Goal: Task Accomplishment & Management: Use online tool/utility

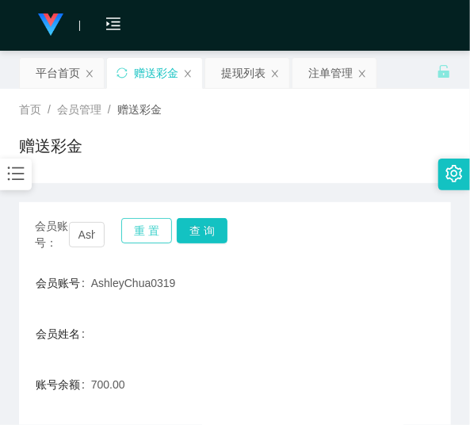
scroll to position [172, 0]
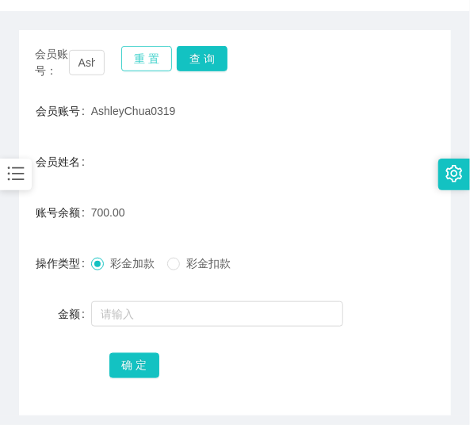
drag, startPoint x: 0, startPoint y: 0, endPoint x: 157, endPoint y: 59, distance: 167.5
click at [157, 59] on button "重 置" at bounding box center [146, 58] width 51 height 25
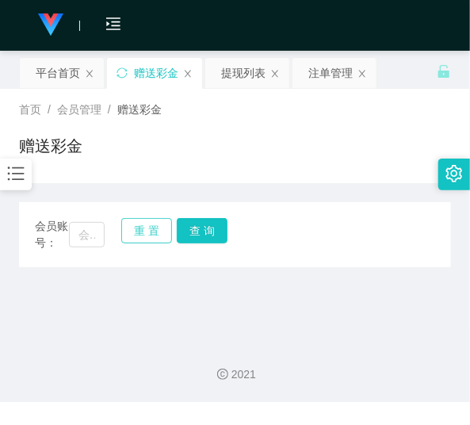
scroll to position [0, 0]
click at [84, 246] on input "text" at bounding box center [87, 234] width 36 height 25
paste input "jedol"
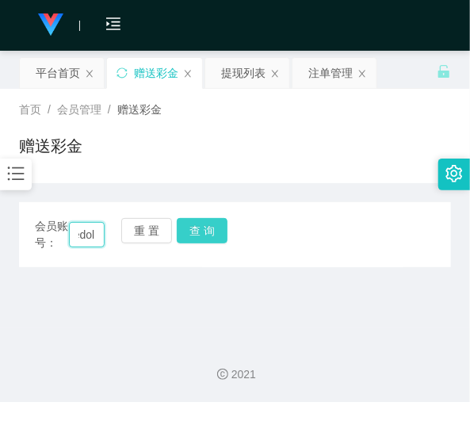
type input "jedol"
click at [197, 231] on button "查 询" at bounding box center [202, 230] width 51 height 25
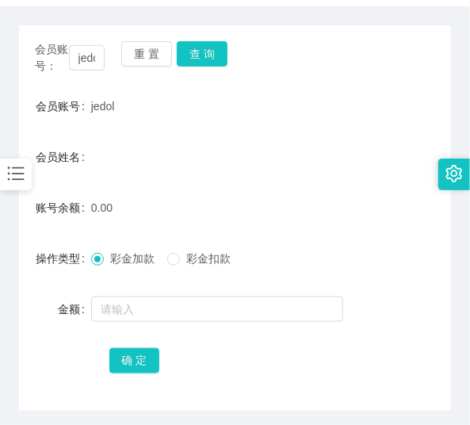
scroll to position [172, 0]
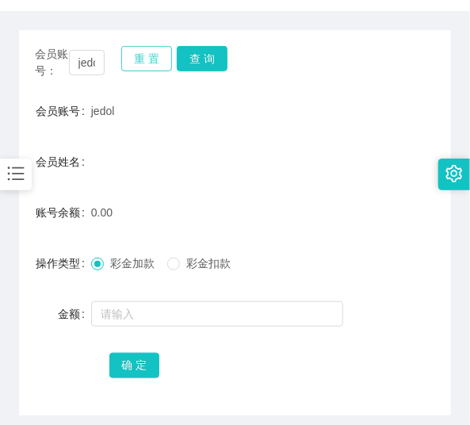
click at [136, 60] on button "重 置" at bounding box center [146, 58] width 51 height 25
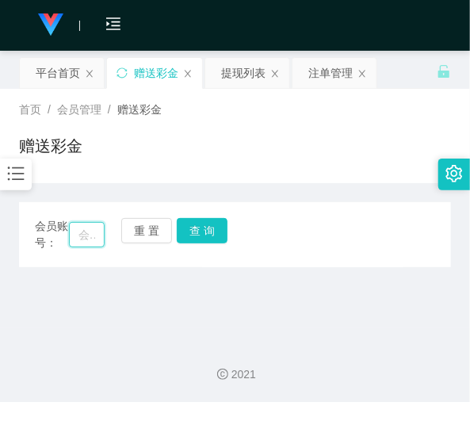
click at [94, 234] on input "text" at bounding box center [87, 234] width 36 height 25
paste input "3309"
type input "3309"
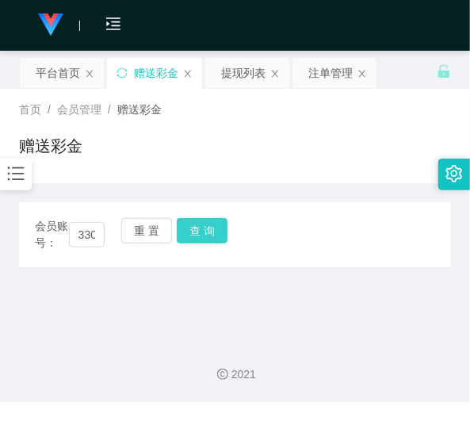
click at [201, 228] on button "查 询" at bounding box center [202, 230] width 51 height 25
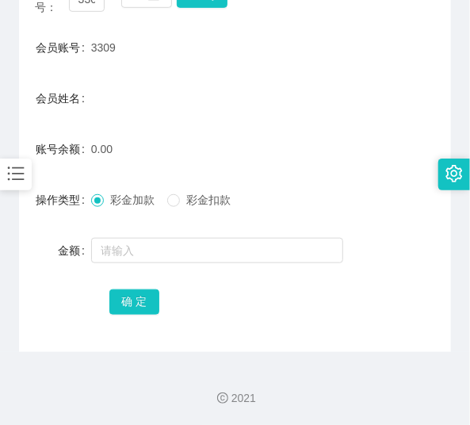
scroll to position [172, 0]
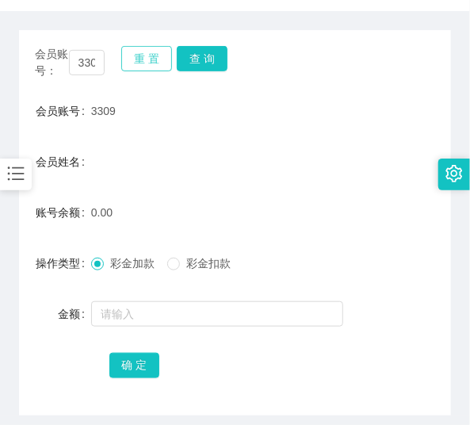
click at [147, 67] on button "重 置" at bounding box center [146, 58] width 51 height 25
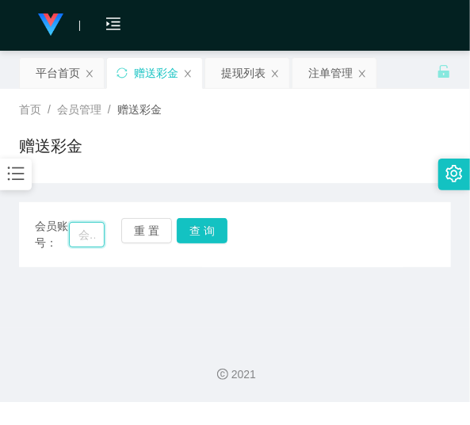
click at [90, 235] on input "text" at bounding box center [87, 234] width 36 height 25
paste input "110223"
type input "110223"
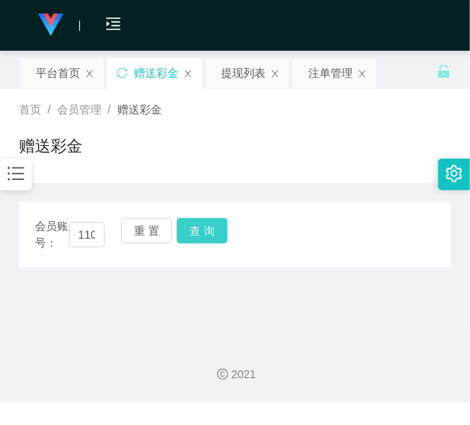
click at [209, 243] on button "查 询" at bounding box center [202, 230] width 51 height 25
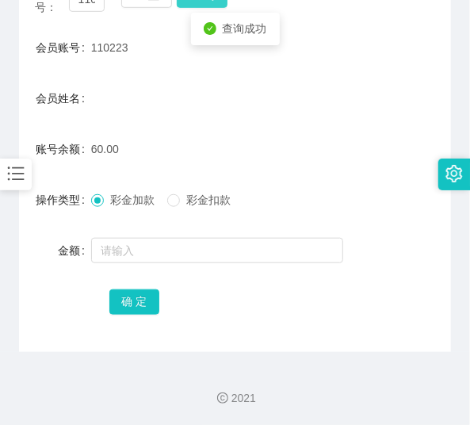
scroll to position [235, 0]
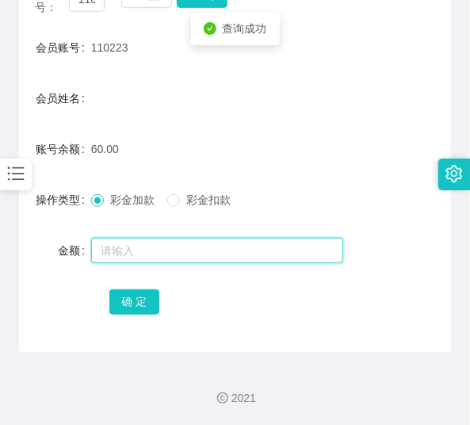
click at [207, 244] on input "text" at bounding box center [217, 250] width 252 height 25
click at [185, 243] on input "text" at bounding box center [217, 250] width 252 height 25
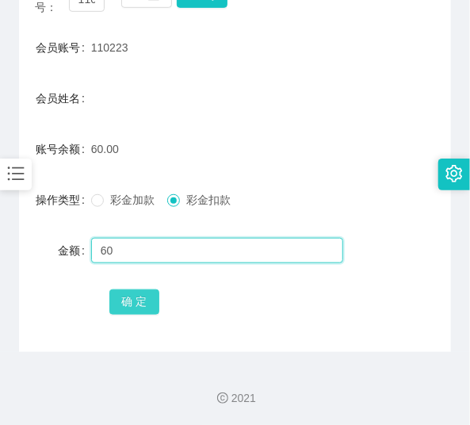
type input "60"
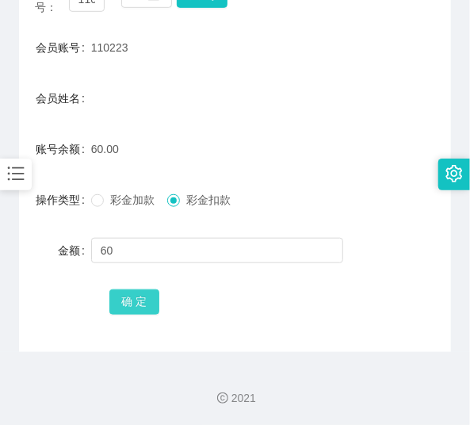
click at [131, 290] on button "确 定" at bounding box center [134, 301] width 51 height 25
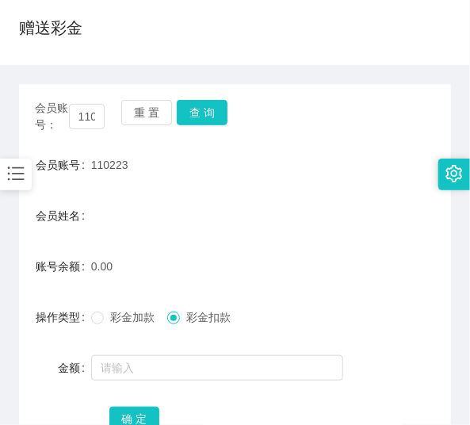
scroll to position [108, 0]
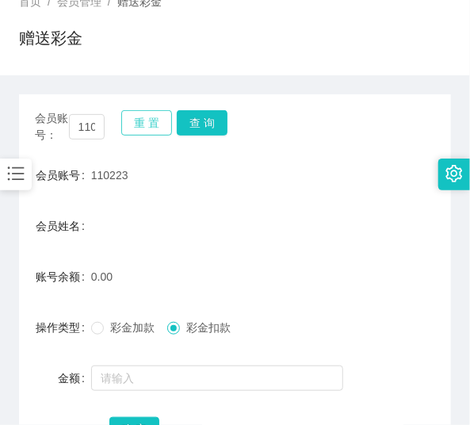
click at [148, 120] on button "重 置" at bounding box center [146, 122] width 51 height 25
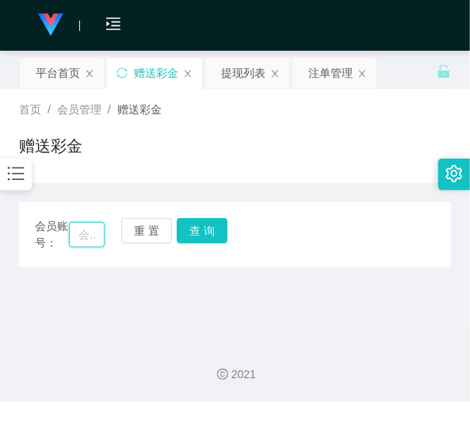
click at [96, 227] on input "text" at bounding box center [87, 234] width 36 height 25
paste input "4567890"
type input "4567890"
click at [193, 234] on button "查 询" at bounding box center [202, 230] width 51 height 25
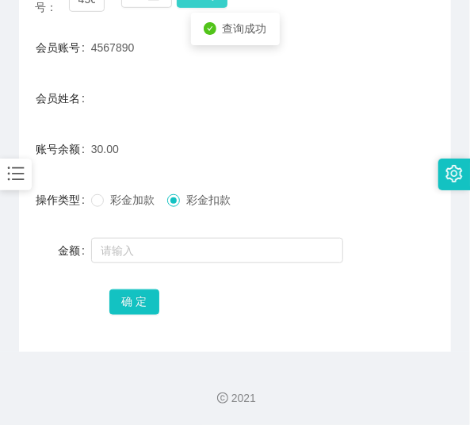
scroll to position [235, 0]
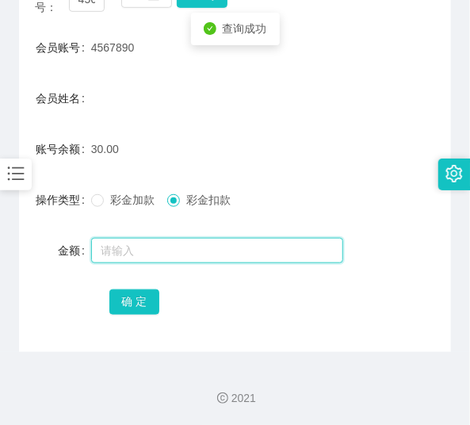
click at [189, 243] on input "text" at bounding box center [217, 250] width 252 height 25
type input "30"
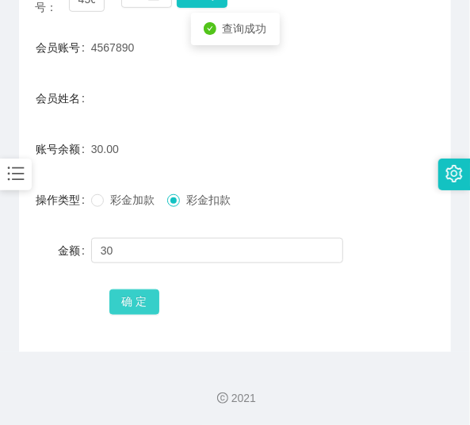
click at [120, 296] on button "确 定" at bounding box center [134, 301] width 51 height 25
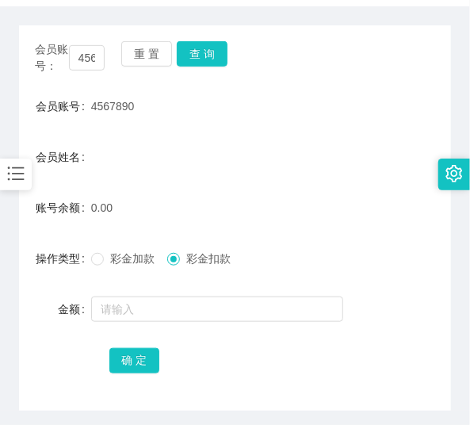
scroll to position [172, 0]
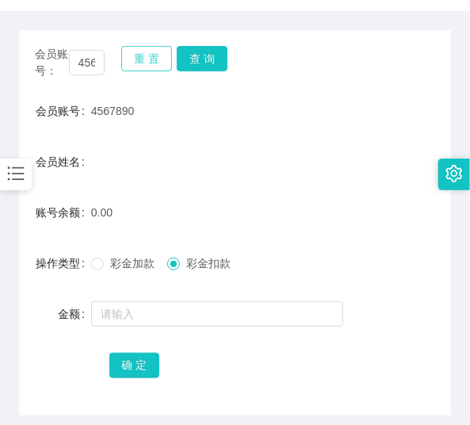
click at [141, 59] on button "重 置" at bounding box center [146, 58] width 51 height 25
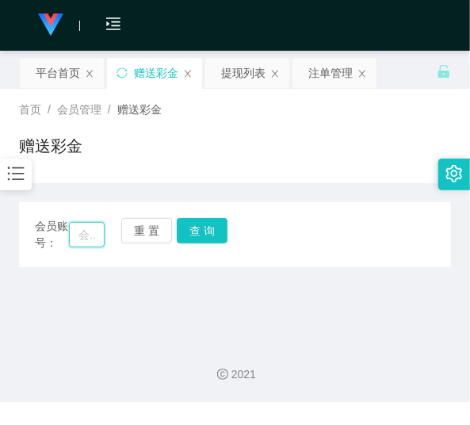
click at [90, 227] on input "text" at bounding box center [87, 234] width 36 height 25
paste input "wulala"
type input "wulala"
click at [204, 224] on button "查 询" at bounding box center [202, 230] width 51 height 25
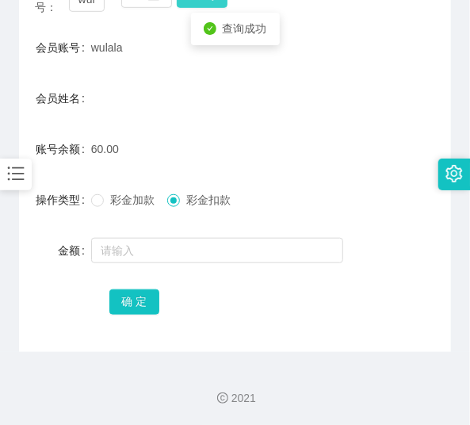
scroll to position [235, 0]
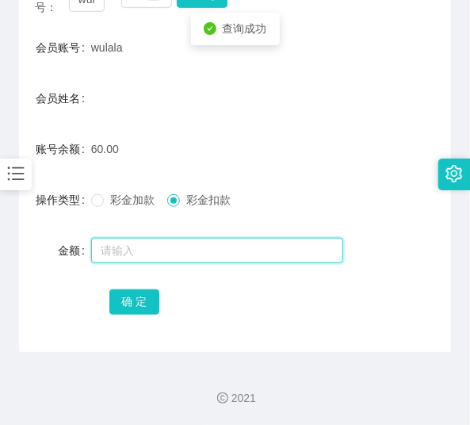
click at [200, 250] on input "text" at bounding box center [217, 250] width 252 height 25
type input "60"
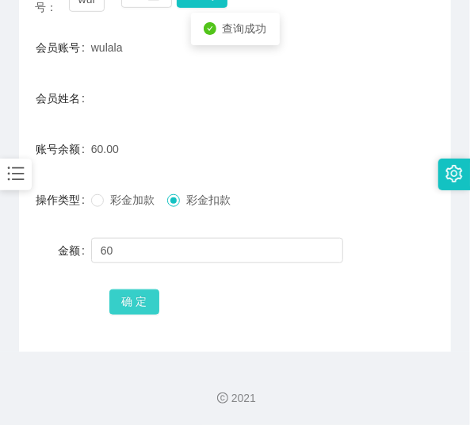
click at [145, 298] on button "确 定" at bounding box center [134, 301] width 51 height 25
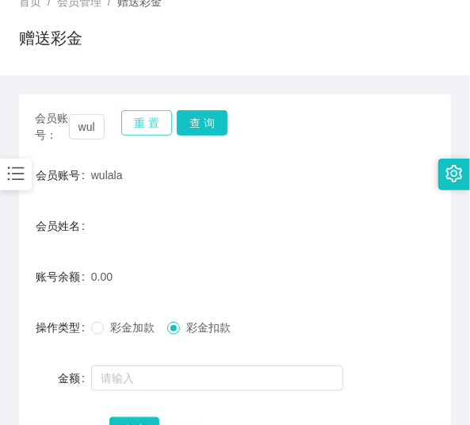
scroll to position [108, 0]
click at [151, 128] on button "重 置" at bounding box center [146, 122] width 51 height 25
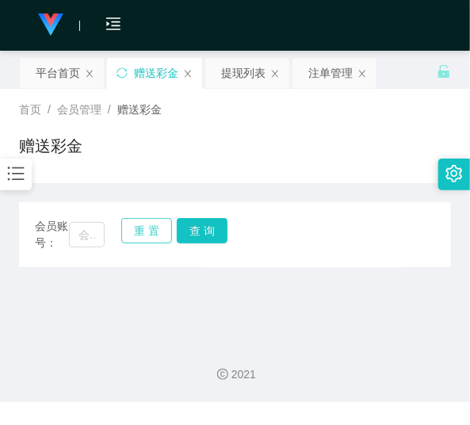
scroll to position [0, 0]
click at [89, 227] on input "text" at bounding box center [87, 234] width 36 height 25
paste input "0169792277"
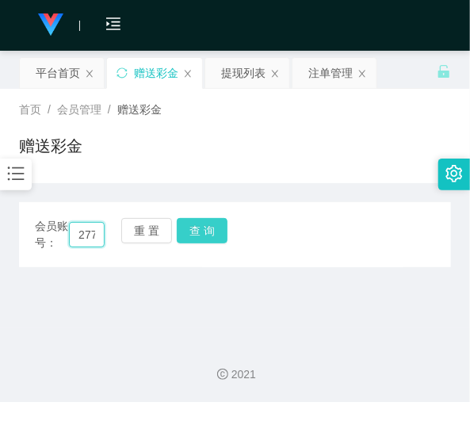
type input "0169792277"
click at [220, 231] on button "查 询" at bounding box center [202, 230] width 51 height 25
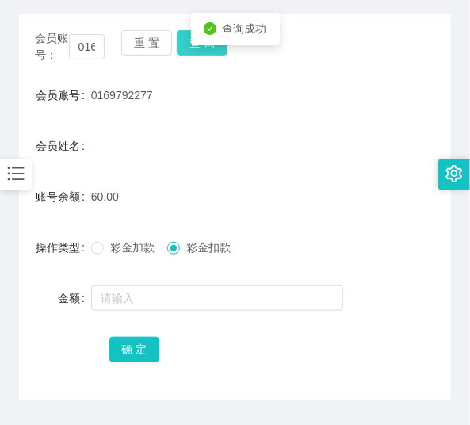
scroll to position [191, 0]
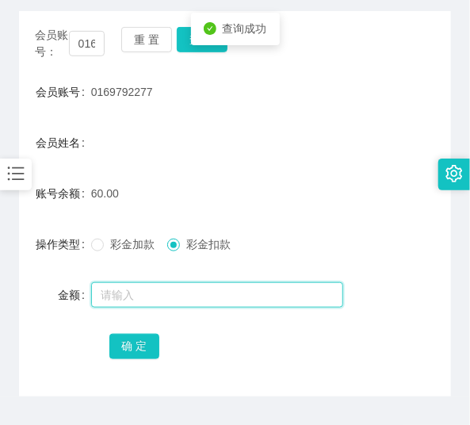
click at [215, 290] on input "text" at bounding box center [217, 294] width 252 height 25
type input "60"
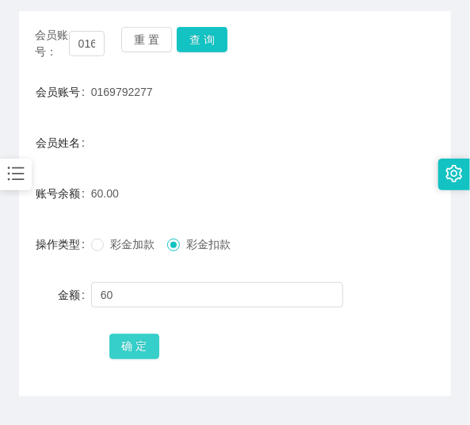
click at [137, 352] on button "确 定" at bounding box center [134, 346] width 51 height 25
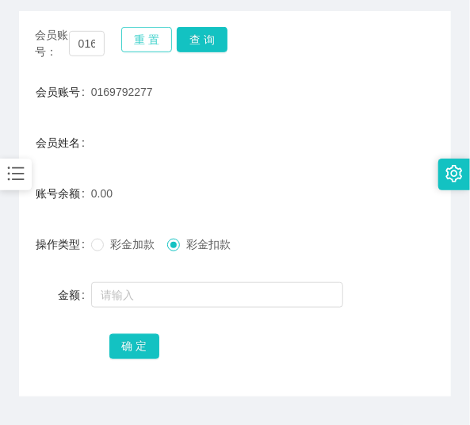
drag, startPoint x: 147, startPoint y: 36, endPoint x: 128, endPoint y: 75, distance: 44.3
click at [147, 36] on button "重 置" at bounding box center [146, 39] width 51 height 25
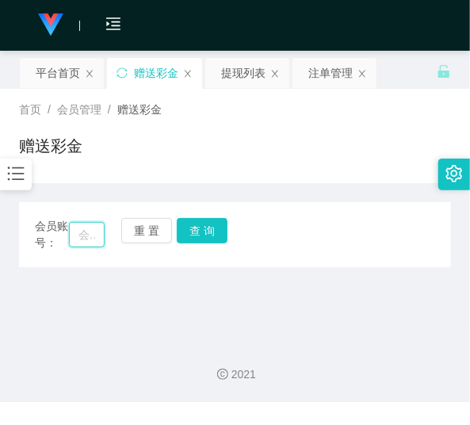
click at [85, 231] on input "text" at bounding box center [87, 234] width 36 height 25
paste input "ChongHing"
type input "ChongHing"
drag, startPoint x: 207, startPoint y: 235, endPoint x: 204, endPoint y: 220, distance: 16.2
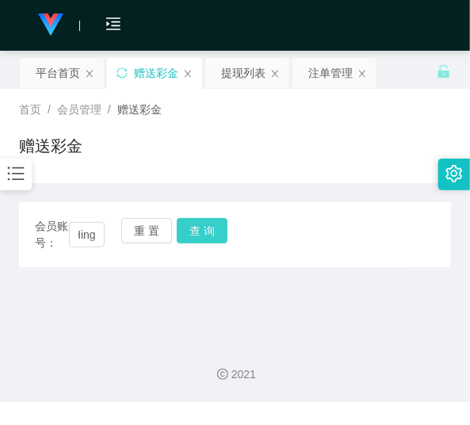
click at [208, 235] on button "查 询" at bounding box center [202, 230] width 51 height 25
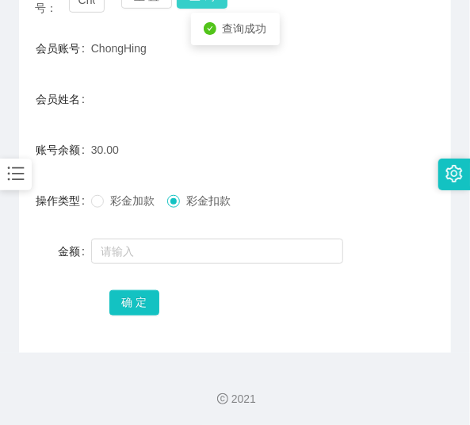
scroll to position [235, 0]
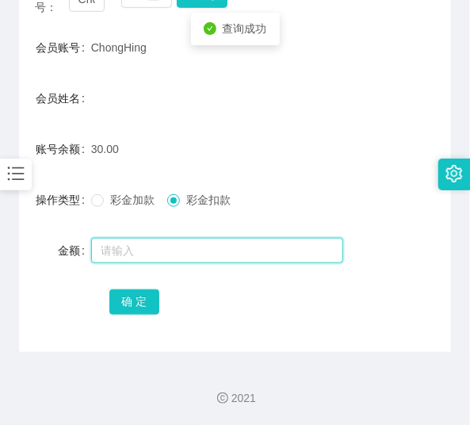
click at [179, 257] on input "text" at bounding box center [217, 250] width 252 height 25
type input "30"
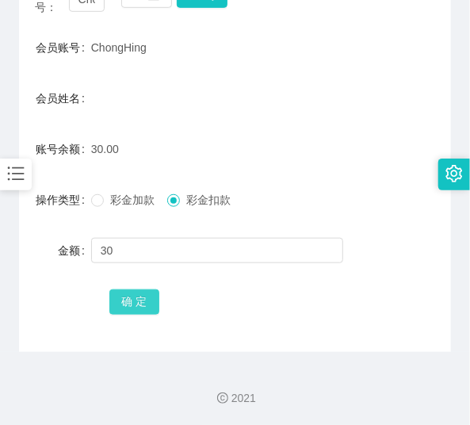
drag, startPoint x: 135, startPoint y: 302, endPoint x: 128, endPoint y: 293, distance: 10.8
click at [128, 296] on button "确 定" at bounding box center [134, 301] width 51 height 25
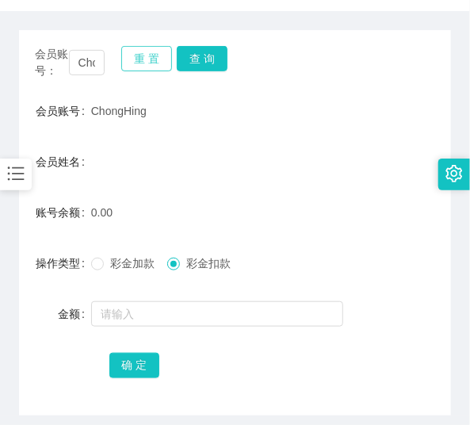
click at [139, 68] on button "重 置" at bounding box center [146, 58] width 51 height 25
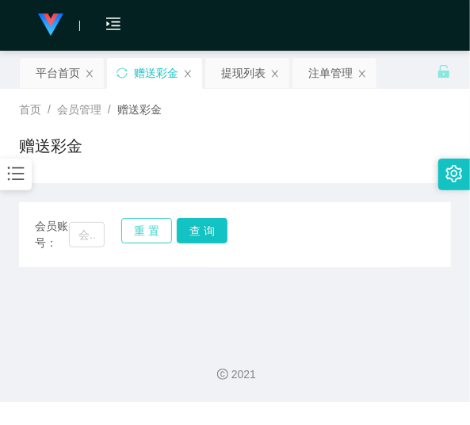
scroll to position [0, 0]
click at [93, 241] on input "text" at bounding box center [87, 234] width 36 height 25
paste input "YXL"
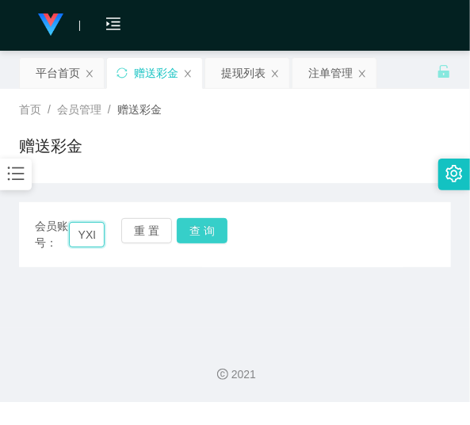
scroll to position [0, 1]
type input "YXL"
click at [194, 235] on button "查 询" at bounding box center [202, 230] width 51 height 25
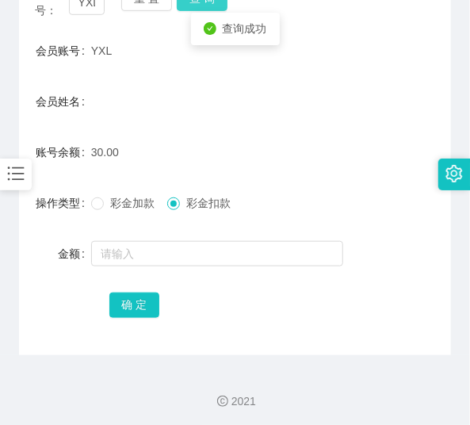
scroll to position [235, 0]
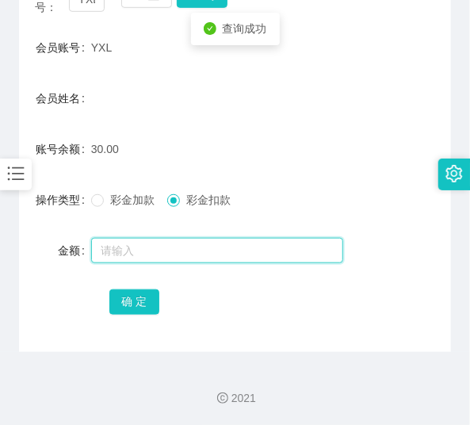
click at [185, 249] on input "text" at bounding box center [217, 250] width 252 height 25
type input "30"
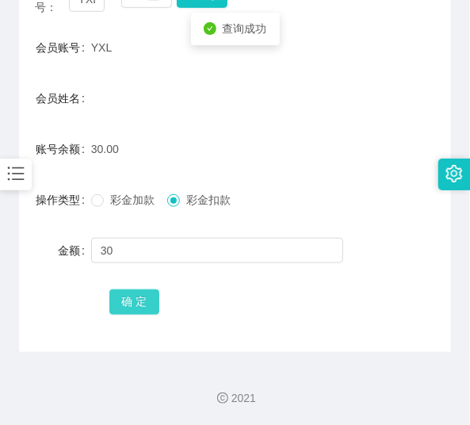
click at [136, 295] on button "确 定" at bounding box center [134, 301] width 51 height 25
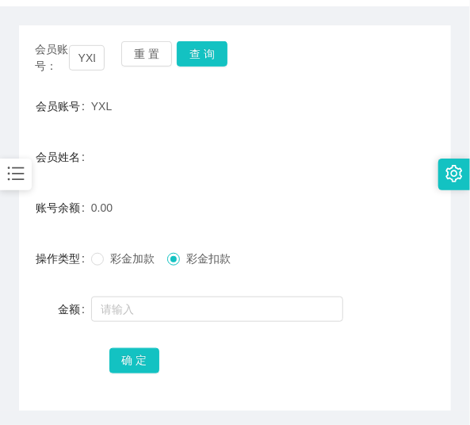
scroll to position [172, 0]
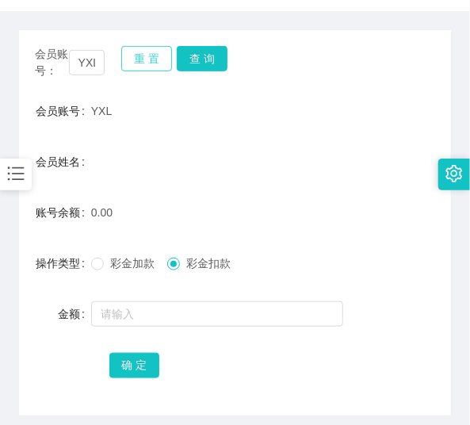
click at [155, 55] on button "重 置" at bounding box center [146, 58] width 51 height 25
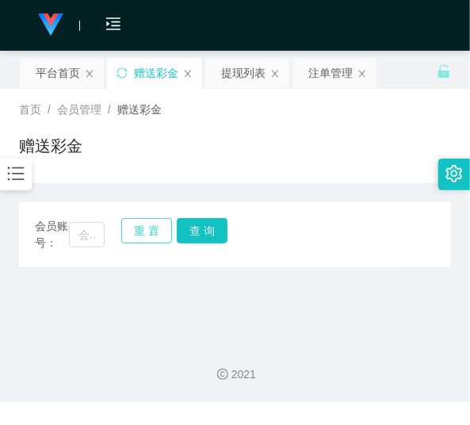
scroll to position [0, 0]
click at [92, 228] on input "text" at bounding box center [87, 234] width 36 height 25
paste input "5255"
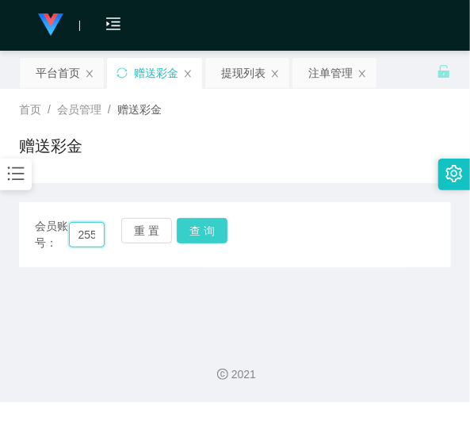
type input "5255"
drag, startPoint x: 185, startPoint y: 234, endPoint x: 188, endPoint y: 224, distance: 9.8
click at [188, 228] on button "查 询" at bounding box center [202, 230] width 51 height 25
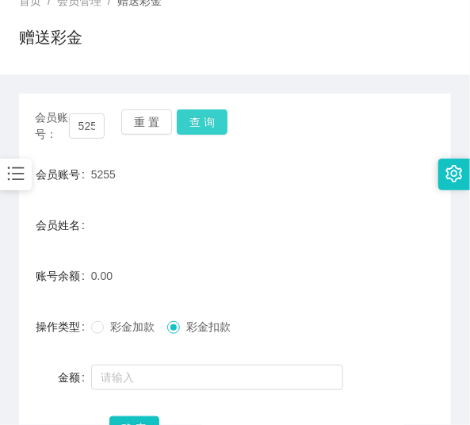
scroll to position [108, 0]
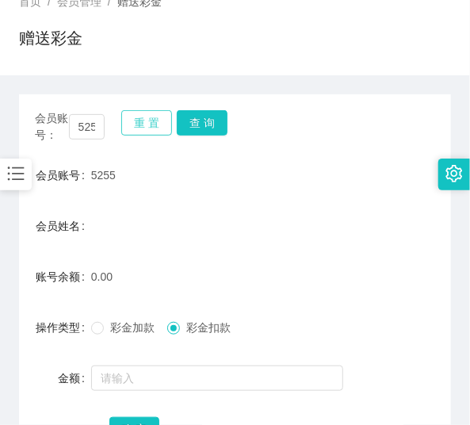
click at [149, 128] on button "重 置" at bounding box center [146, 122] width 51 height 25
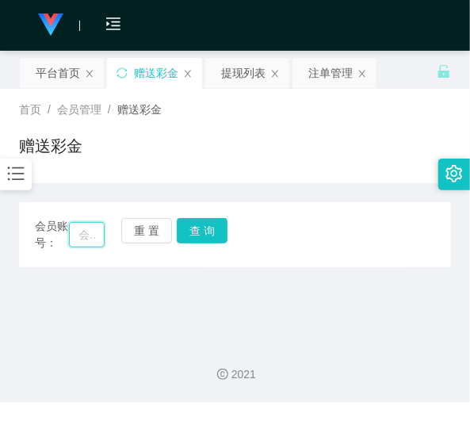
click at [83, 233] on input "text" at bounding box center [87, 234] width 36 height 25
paste input "choishen"
type input "choishen"
click at [188, 244] on div "重 置 查 询" at bounding box center [156, 234] width 70 height 33
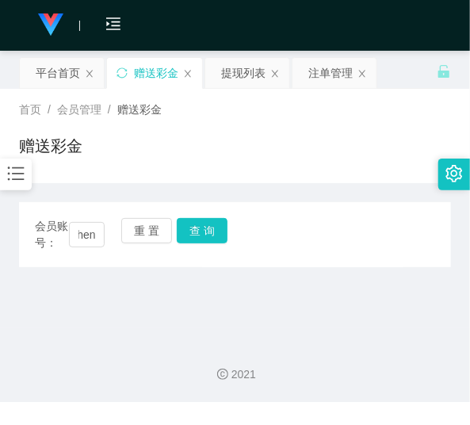
scroll to position [0, 0]
click at [188, 231] on button "查 询" at bounding box center [202, 230] width 51 height 25
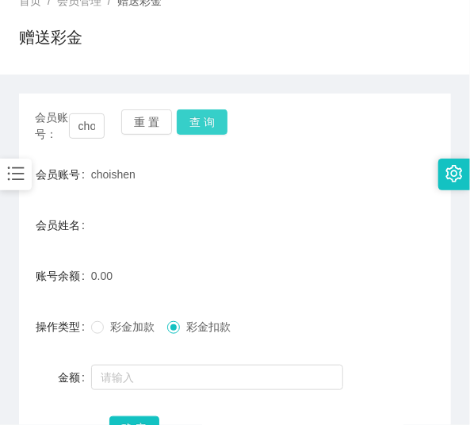
scroll to position [108, 0]
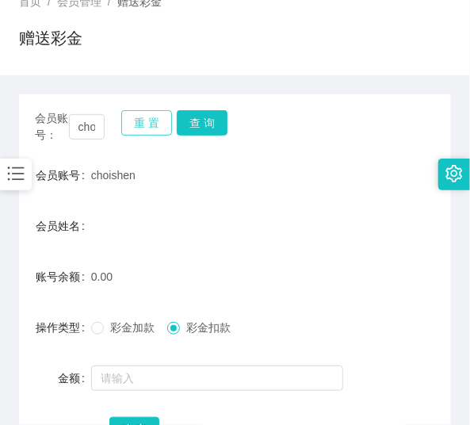
click at [152, 119] on button "重 置" at bounding box center [146, 122] width 51 height 25
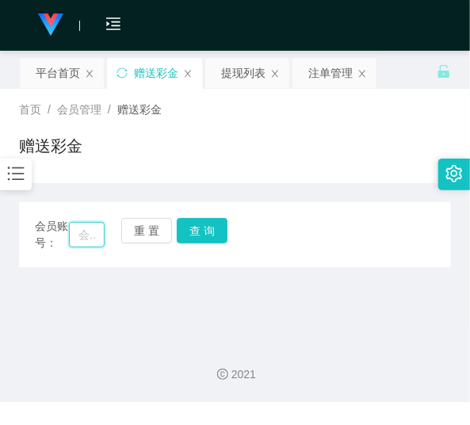
drag, startPoint x: 86, startPoint y: 233, endPoint x: 95, endPoint y: 230, distance: 10.0
click at [86, 233] on input "text" at bounding box center [87, 234] width 36 height 25
paste input "Aaa3478600"
type input "Aaa3478600"
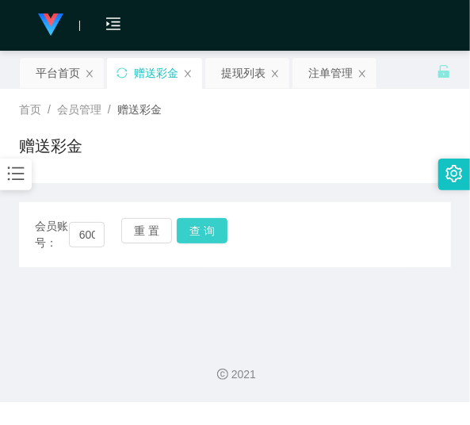
drag, startPoint x: 201, startPoint y: 234, endPoint x: 203, endPoint y: 219, distance: 15.1
click at [202, 231] on button "查 询" at bounding box center [202, 230] width 51 height 25
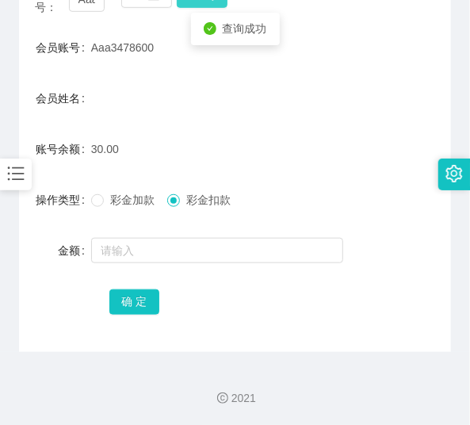
scroll to position [235, 0]
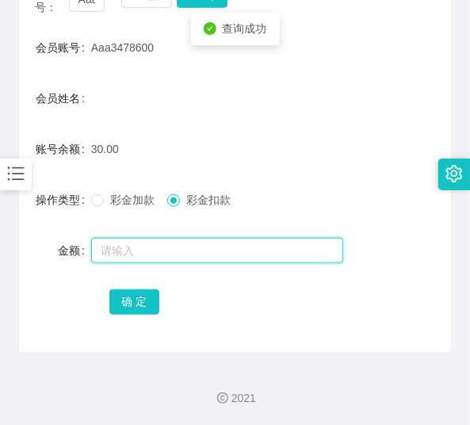
drag, startPoint x: 186, startPoint y: 254, endPoint x: 200, endPoint y: 241, distance: 19.1
click at [192, 249] on input "text" at bounding box center [217, 250] width 252 height 25
type input "30"
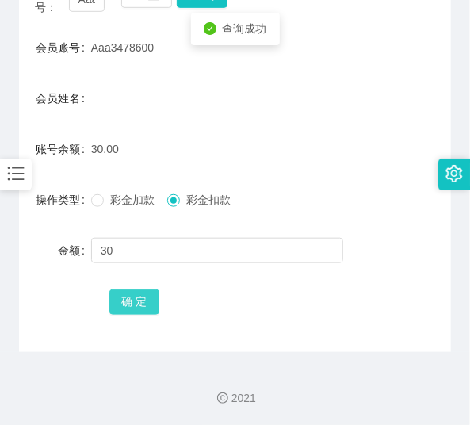
click at [136, 298] on button "确 定" at bounding box center [134, 301] width 51 height 25
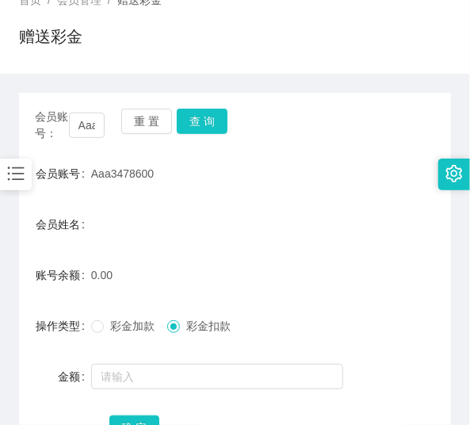
scroll to position [108, 0]
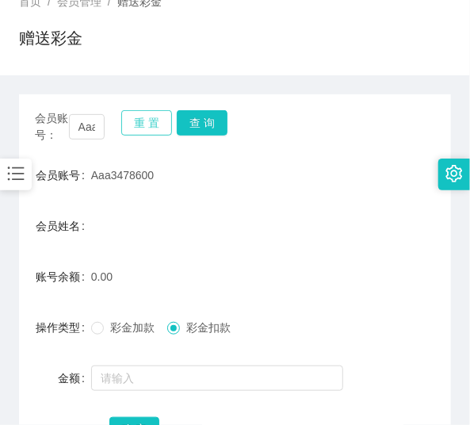
drag, startPoint x: 138, startPoint y: 113, endPoint x: 132, endPoint y: 130, distance: 18.3
click at [138, 113] on button "重 置" at bounding box center [146, 122] width 51 height 25
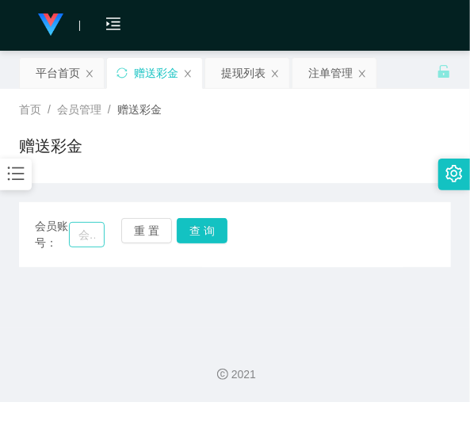
click at [91, 225] on div "会员账号：" at bounding box center [70, 234] width 70 height 33
click at [91, 239] on input "text" at bounding box center [87, 234] width 36 height 25
paste input "0175993911"
type input "0175993911"
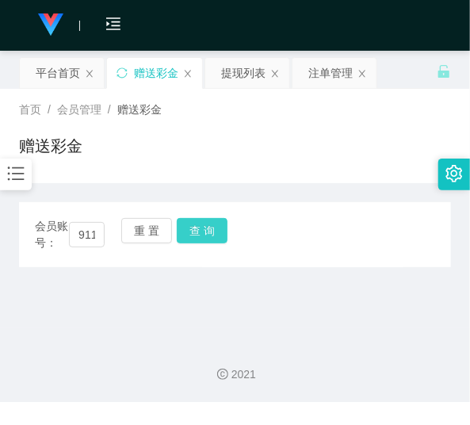
scroll to position [0, 0]
click at [179, 223] on button "查 询" at bounding box center [202, 230] width 51 height 25
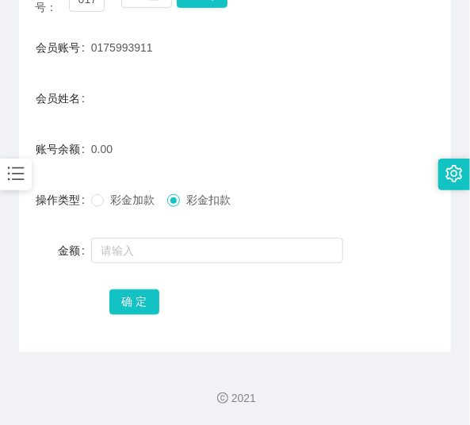
scroll to position [172, 0]
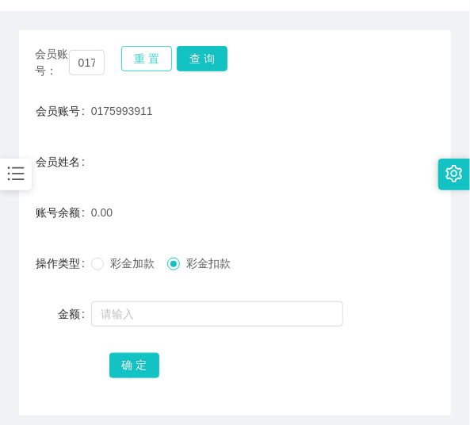
click at [132, 63] on button "重 置" at bounding box center [146, 58] width 51 height 25
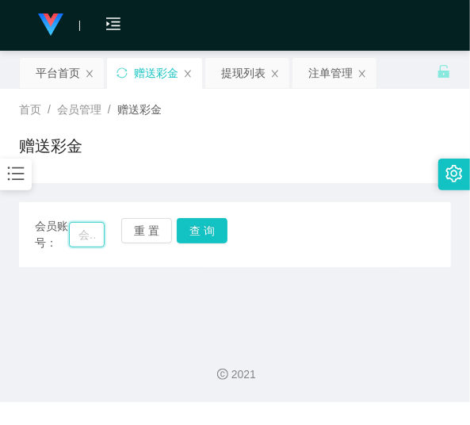
click at [92, 241] on input "text" at bounding box center [87, 234] width 36 height 25
paste input "Stephlim"
type input "Stephlim"
click at [201, 231] on button "查 询" at bounding box center [202, 230] width 51 height 25
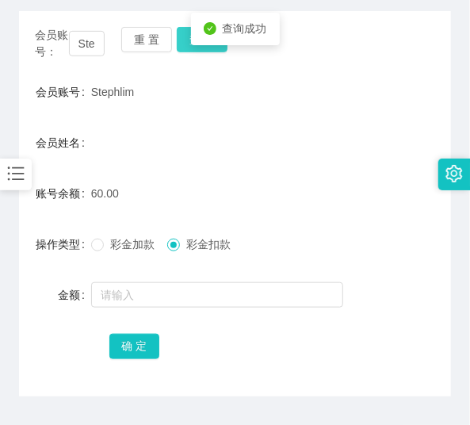
scroll to position [191, 0]
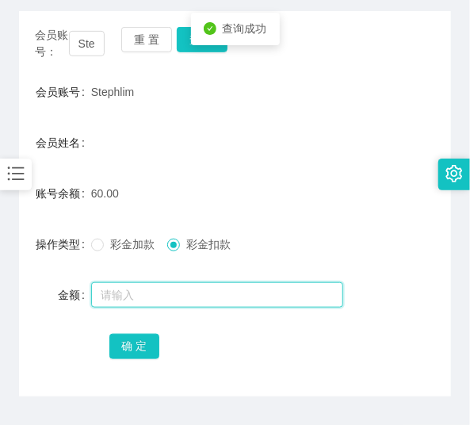
click at [199, 283] on input "text" at bounding box center [217, 294] width 252 height 25
type input "60"
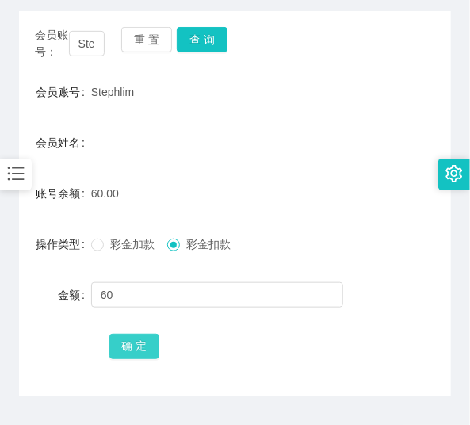
click at [151, 349] on button "确 定" at bounding box center [134, 346] width 51 height 25
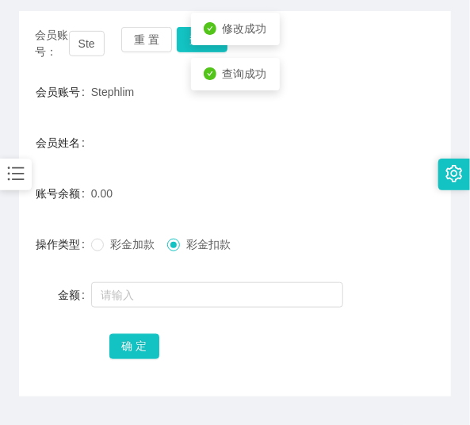
click at [180, 203] on div "0.00" at bounding box center [217, 194] width 252 height 32
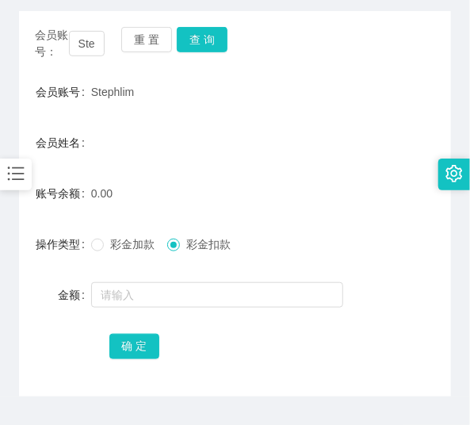
click at [53, 212] on form "会员账号 Stephlim 会员姓名 账号余额 0.00 操作类型 彩金加款 彩金扣款 金额 确 定" at bounding box center [235, 218] width 432 height 285
